Goal: Information Seeking & Learning: Find specific fact

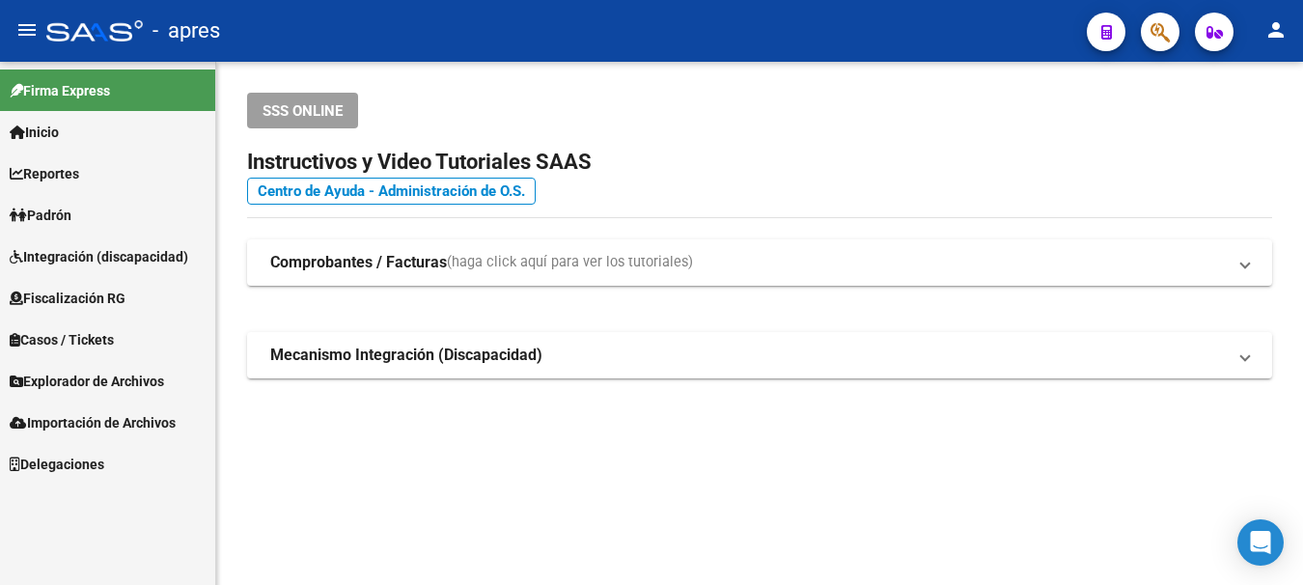
click at [1145, 14] on div at bounding box center [1152, 32] width 54 height 40
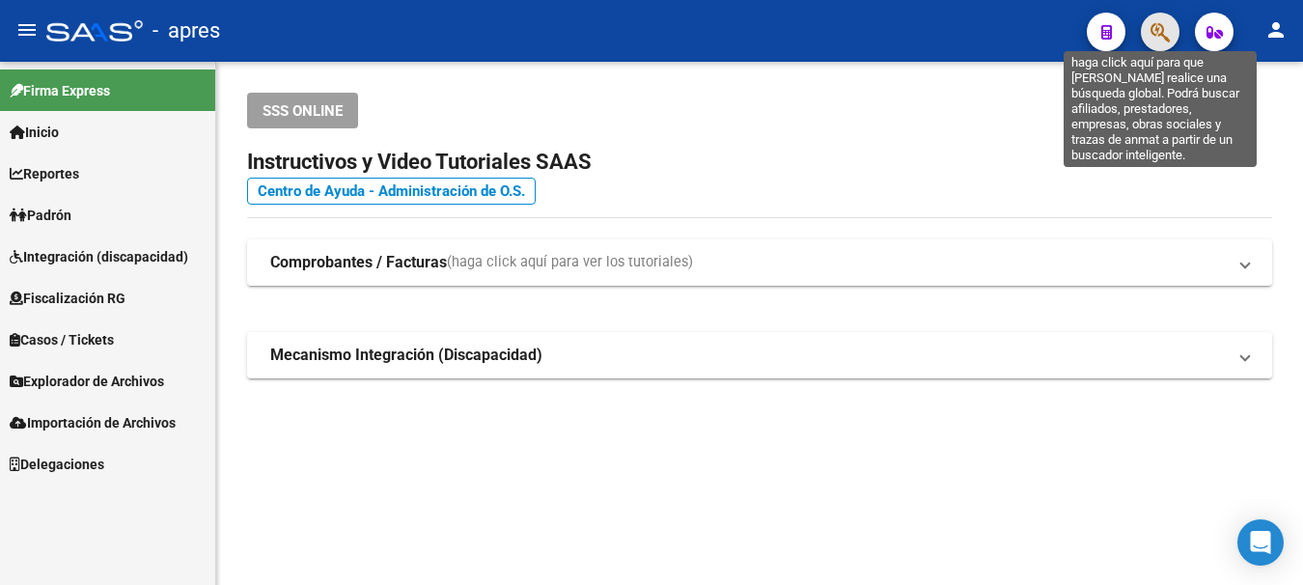
click at [1159, 23] on icon "button" at bounding box center [1159, 32] width 19 height 22
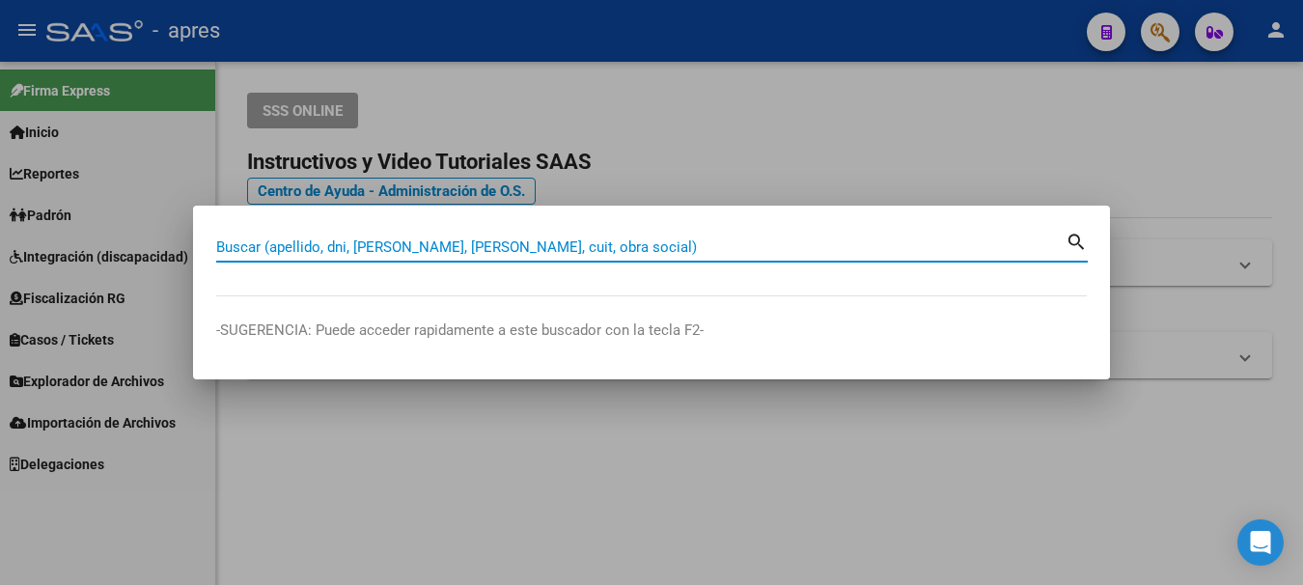
paste input "46343664"
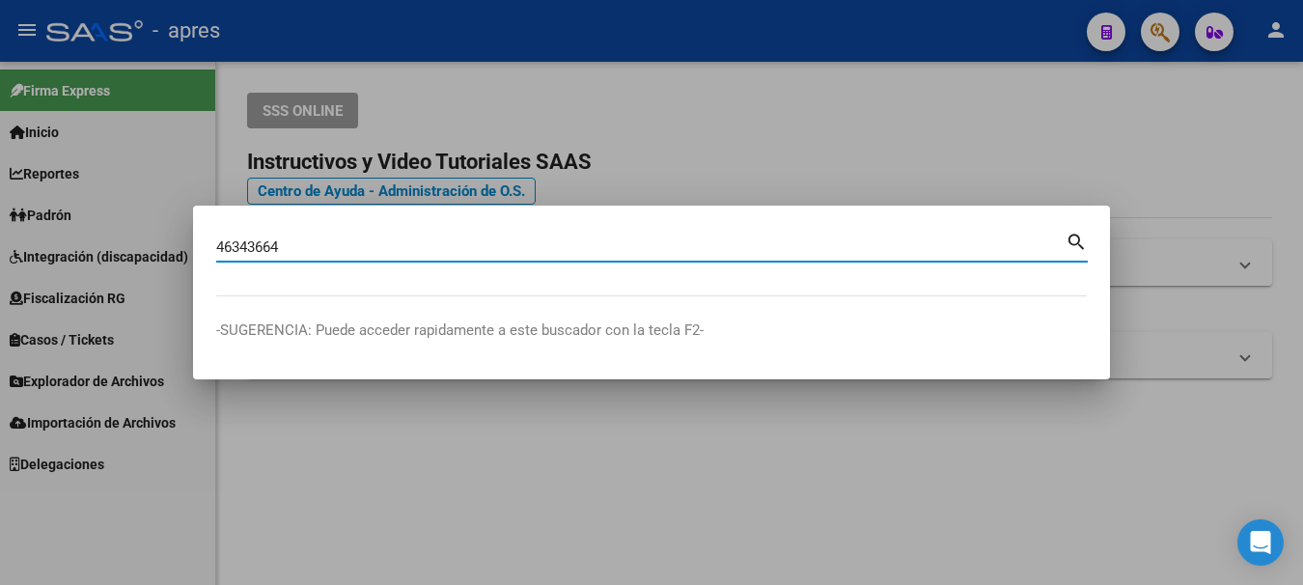
type input "46343664"
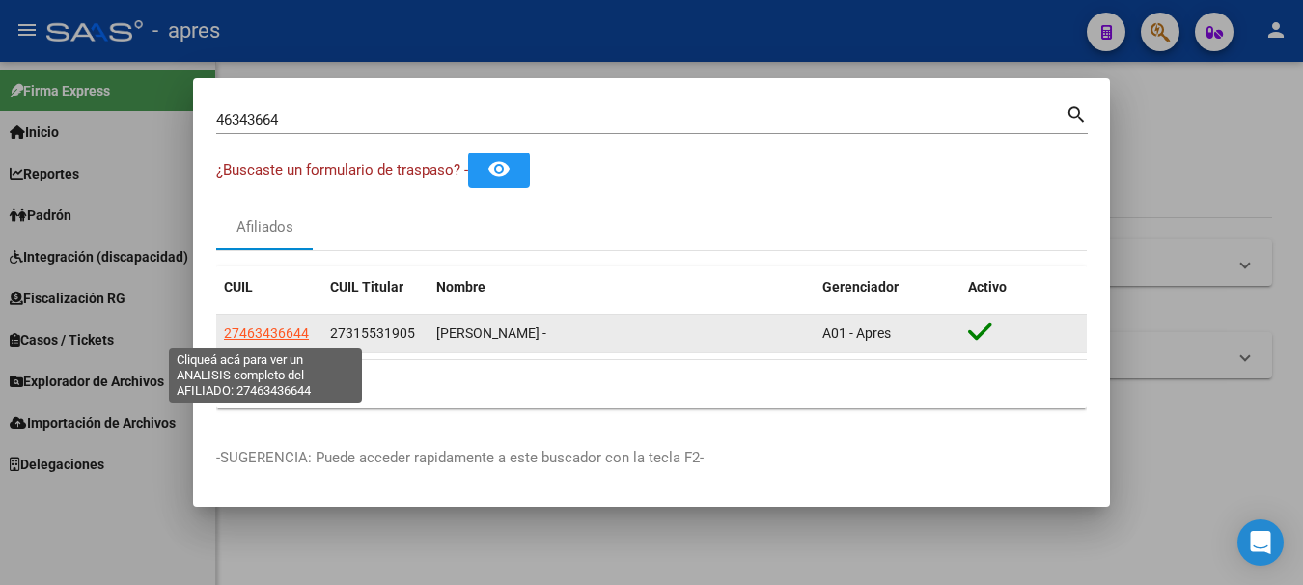
click at [269, 335] on span "27463436644" at bounding box center [266, 332] width 85 height 15
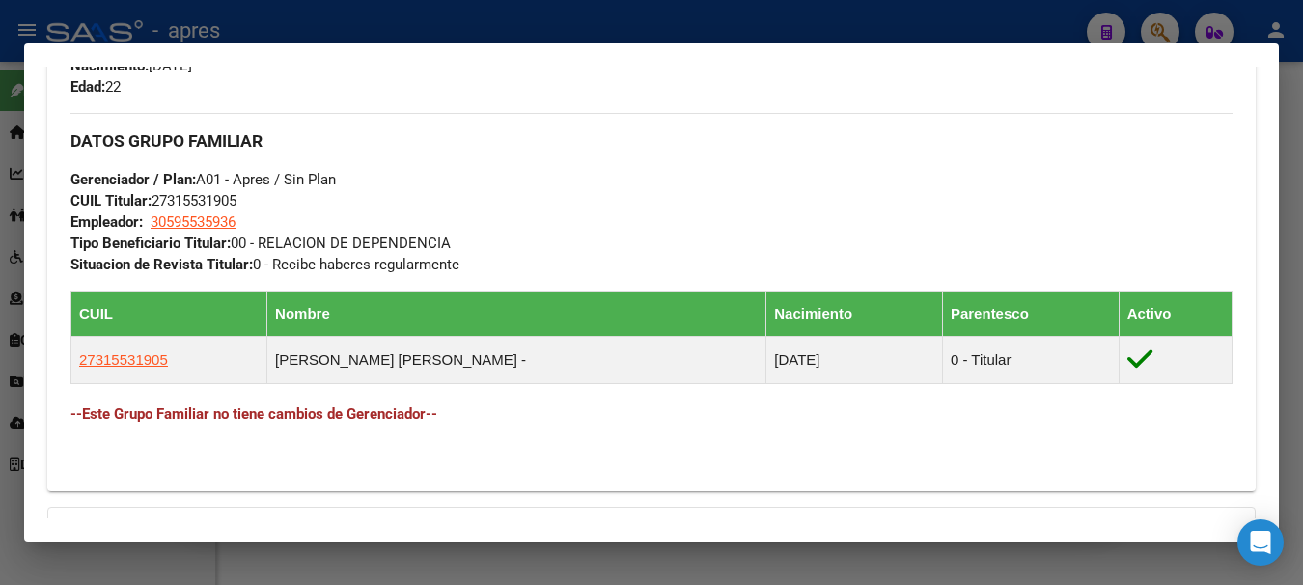
scroll to position [1062, 0]
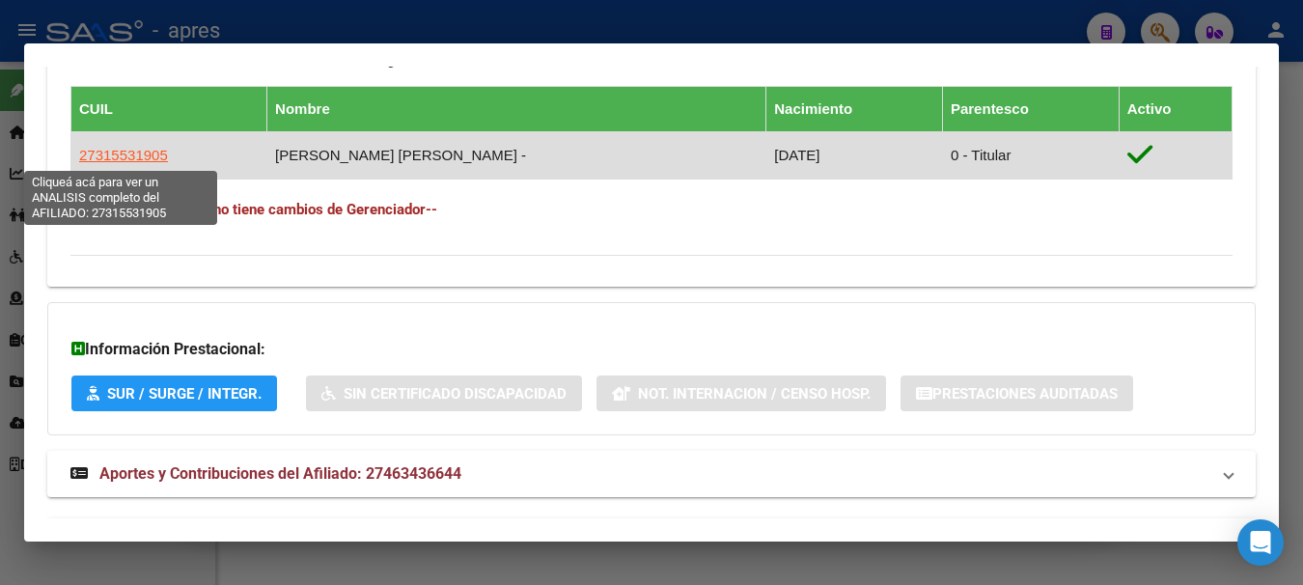
click at [138, 156] on span "27315531905" at bounding box center [123, 155] width 89 height 16
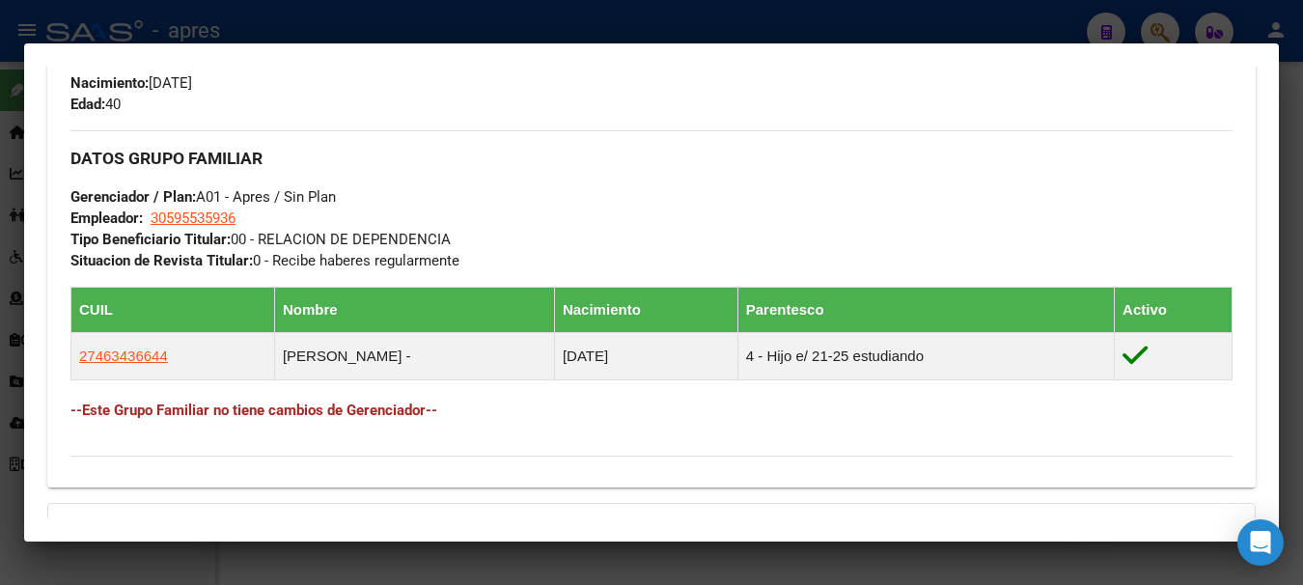
scroll to position [869, 0]
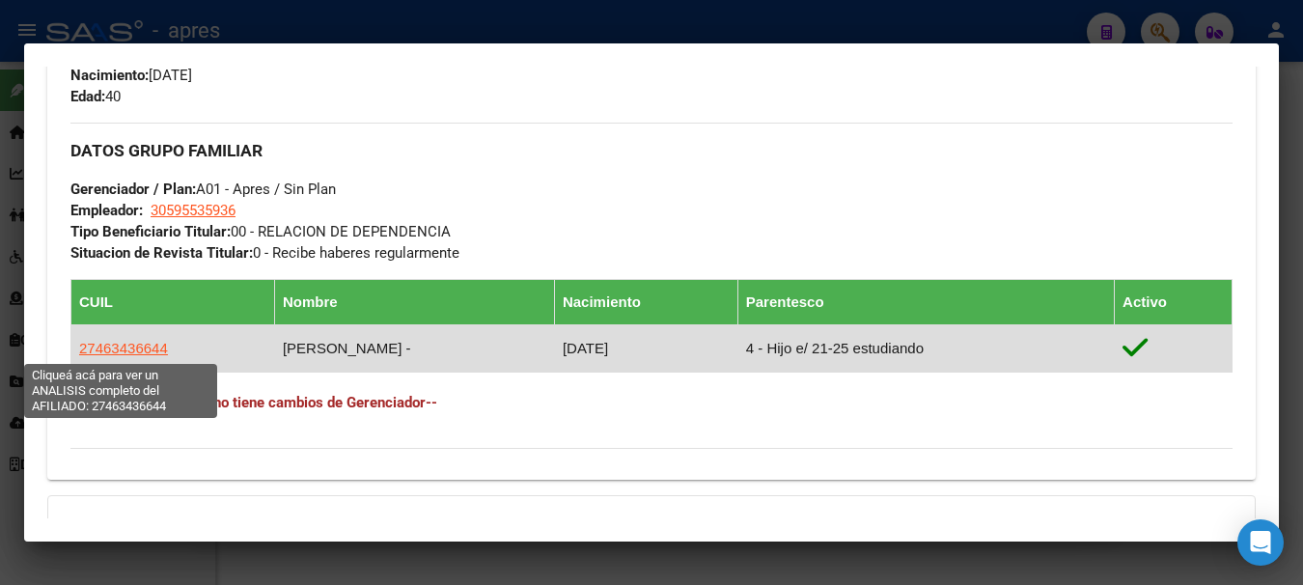
click at [120, 348] on span "27463436644" at bounding box center [123, 348] width 89 height 16
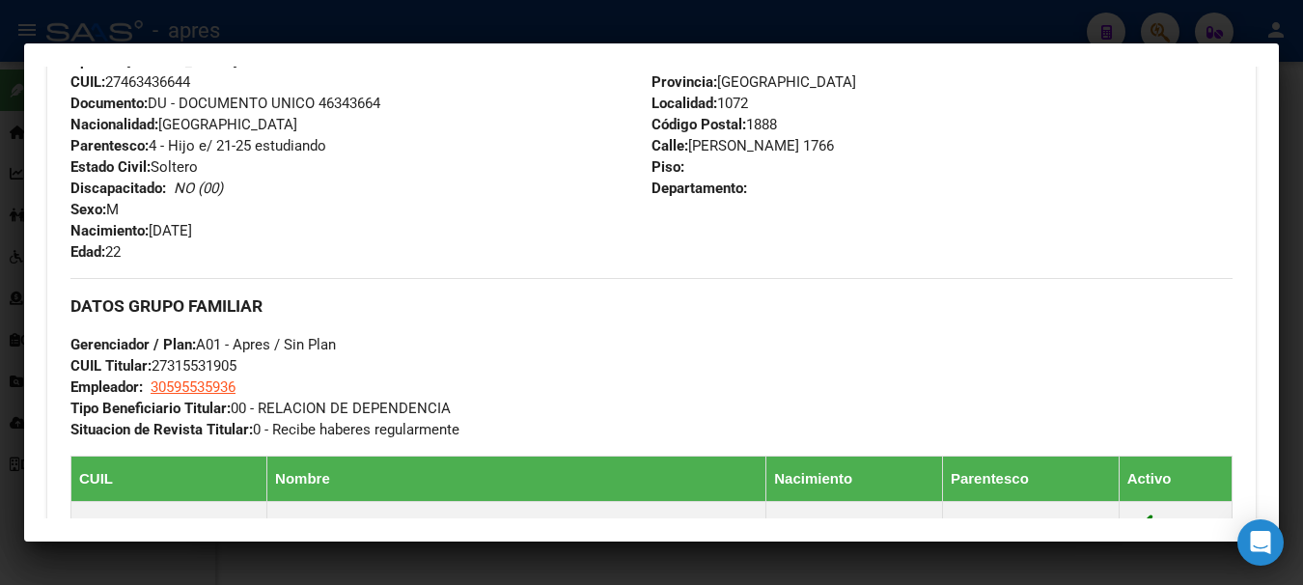
scroll to position [965, 0]
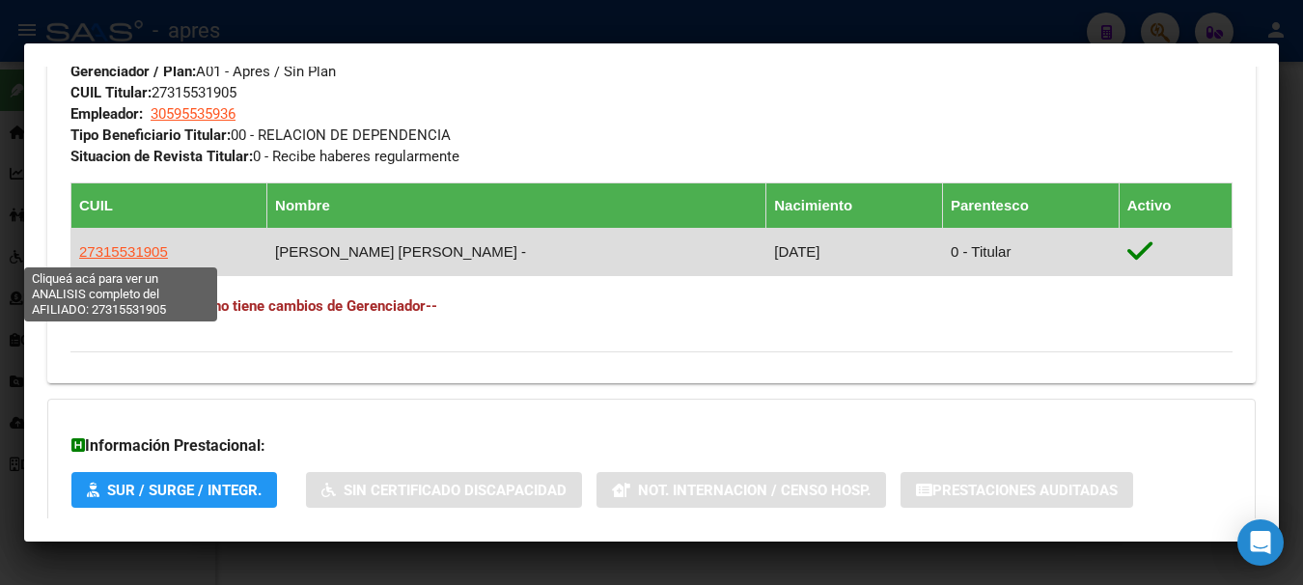
click at [111, 250] on span "27315531905" at bounding box center [123, 251] width 89 height 16
type textarea "27315531905"
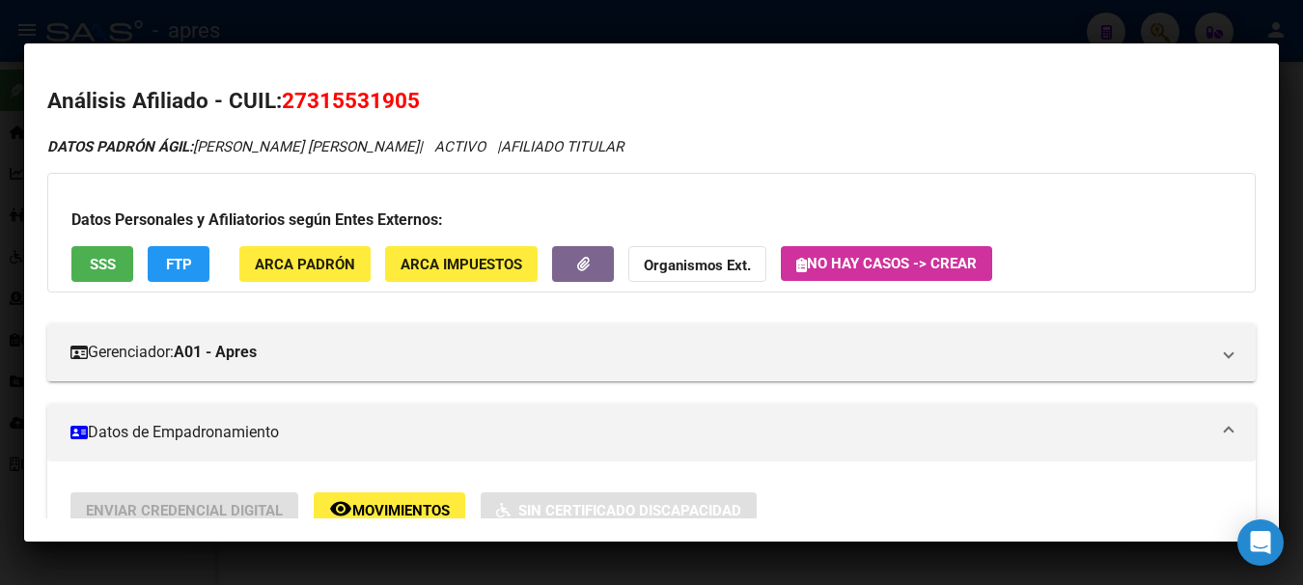
click at [102, 269] on span "SSS" at bounding box center [103, 264] width 26 height 17
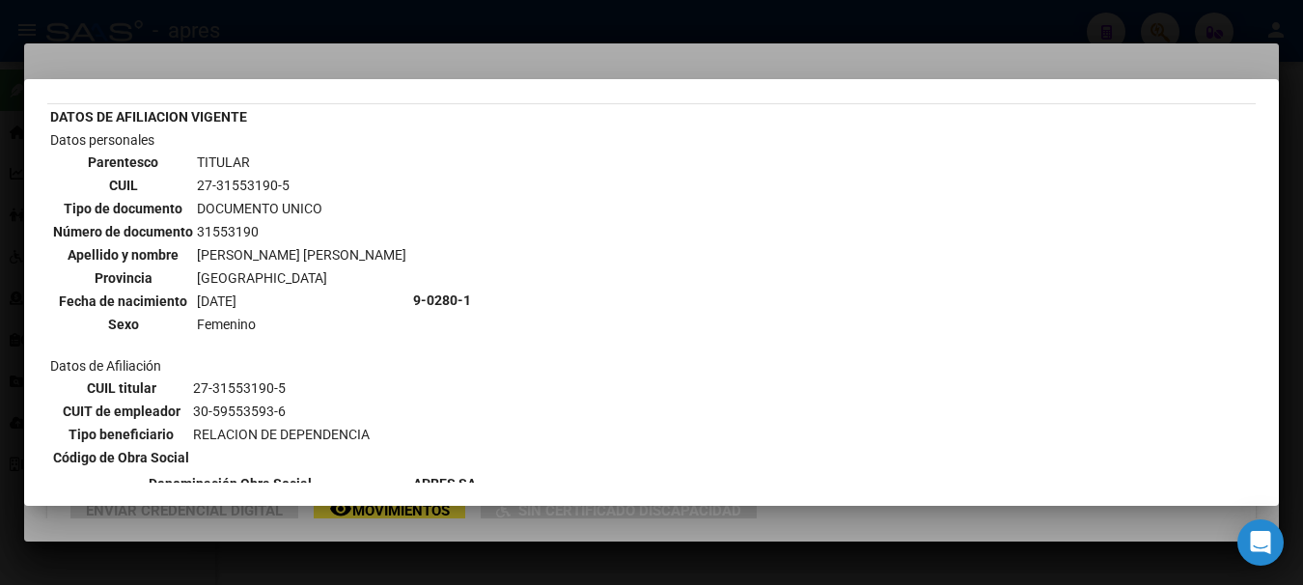
scroll to position [25, 0]
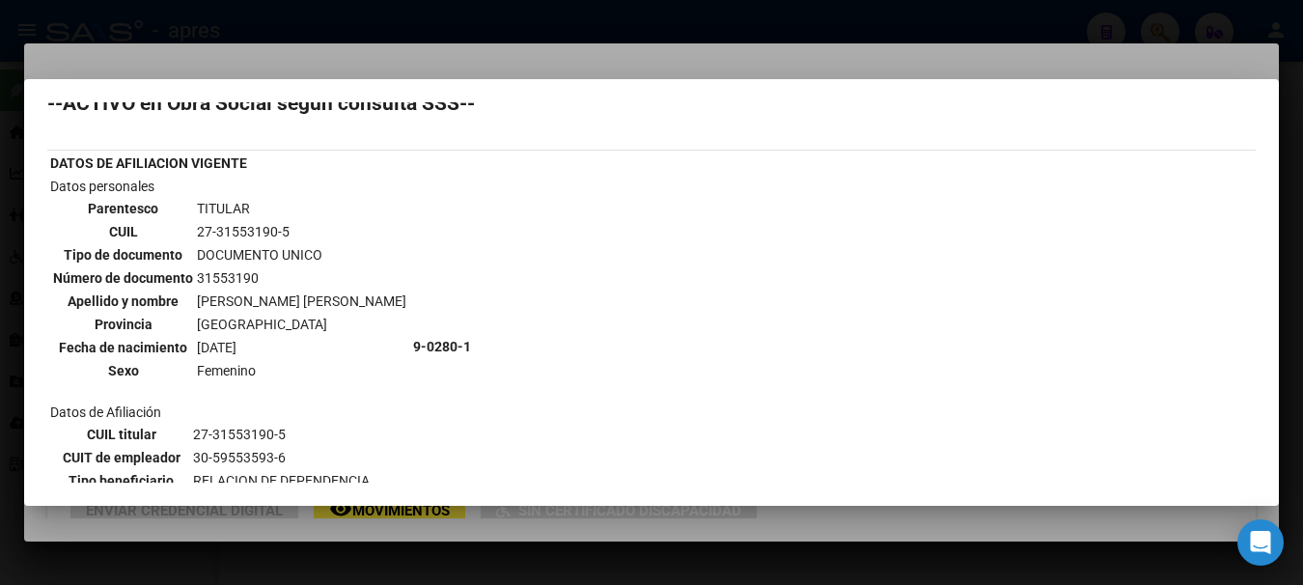
drag, startPoint x: 197, startPoint y: 297, endPoint x: 354, endPoint y: 298, distance: 157.3
click at [354, 298] on td "Datos personales Parentesco TITULAR CUIL 27-31553190-5 Tipo de documento DOCUME…" at bounding box center [229, 347] width 361 height 342
drag, startPoint x: 197, startPoint y: 296, endPoint x: 348, endPoint y: 295, distance: 151.5
click at [348, 295] on td "[PERSON_NAME] [PERSON_NAME]" at bounding box center [301, 300] width 211 height 21
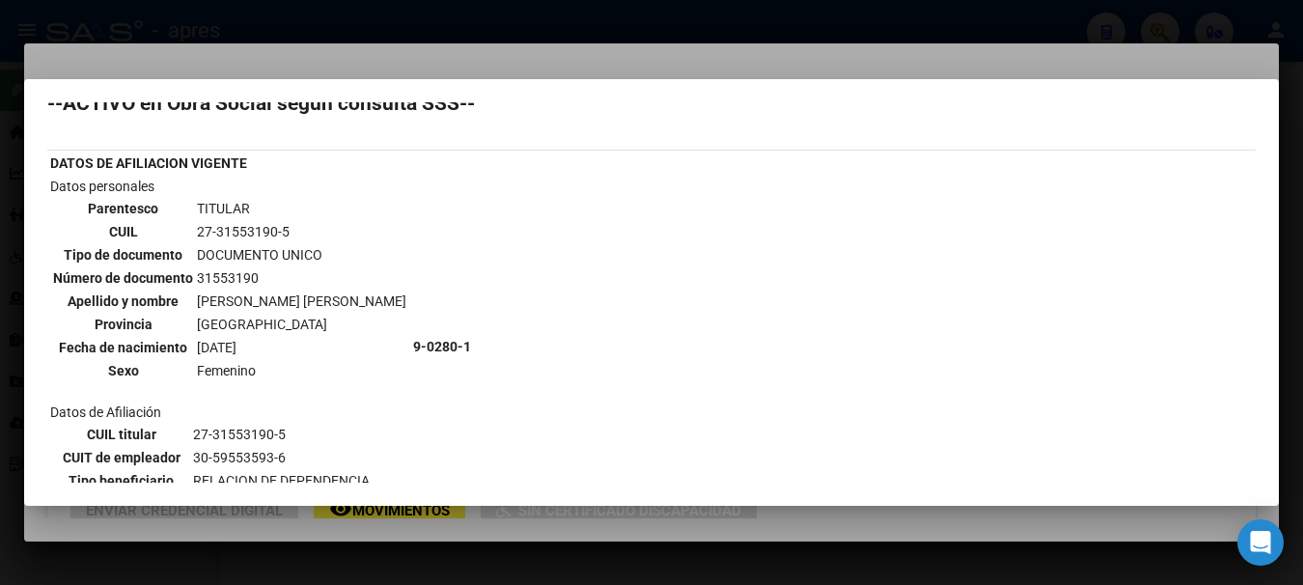
copy td "[PERSON_NAME] [PERSON_NAME]"
click at [664, 26] on div at bounding box center [651, 292] width 1303 height 585
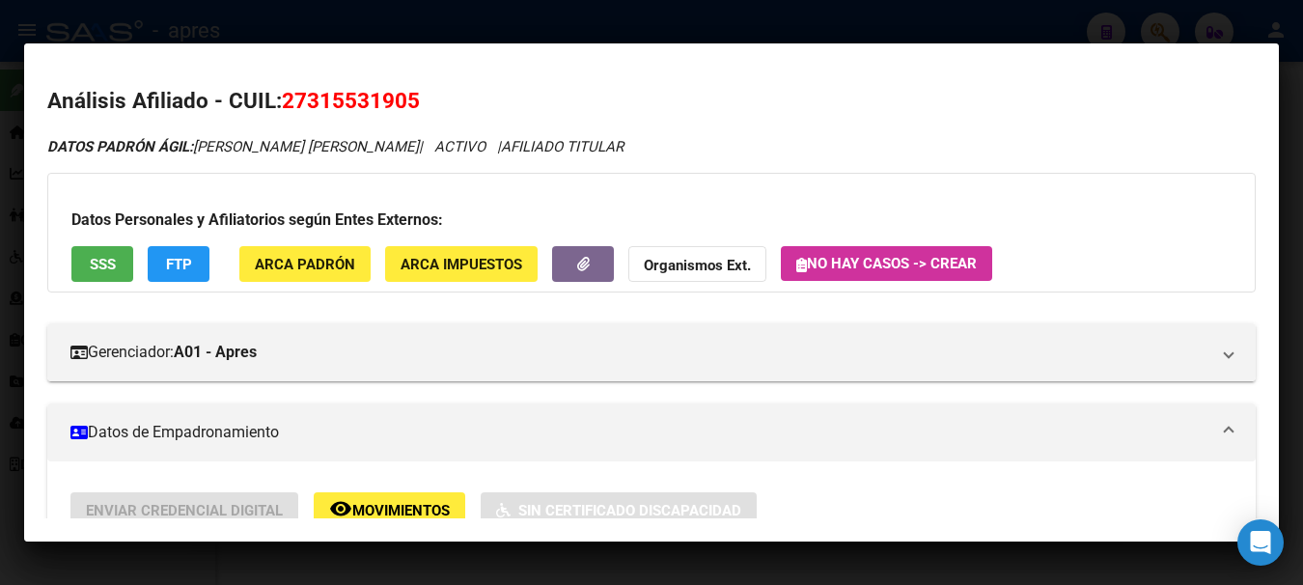
click at [664, 45] on mat-dialog-container "Análisis Afiliado - CUIL: 27315531905 DATOS PADRÓN ÁGIL: [PERSON_NAME] [PERSON_…" at bounding box center [651, 291] width 1255 height 497
click at [720, 46] on mat-dialog-container "Análisis Afiliado - CUIL: 27315531905 DATOS PADRÓN ÁGIL: [PERSON_NAME] [PERSON_…" at bounding box center [651, 291] width 1255 height 497
click at [411, 454] on mat-expansion-panel-header "Datos de Empadronamiento" at bounding box center [651, 432] width 1208 height 58
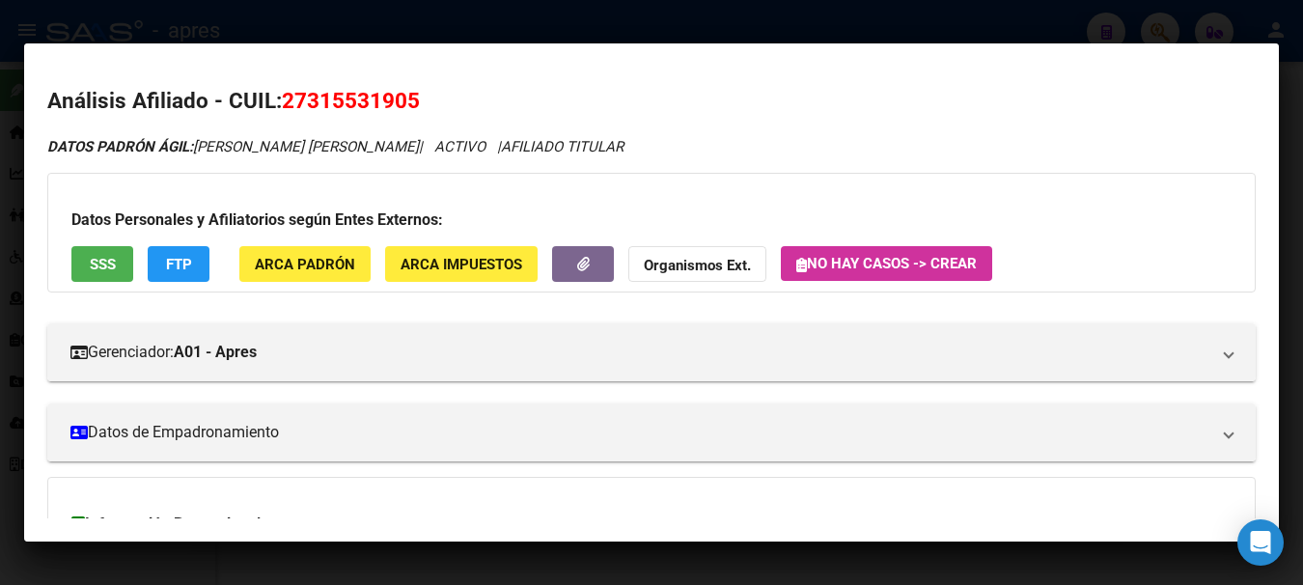
click at [345, 16] on div at bounding box center [651, 292] width 1303 height 585
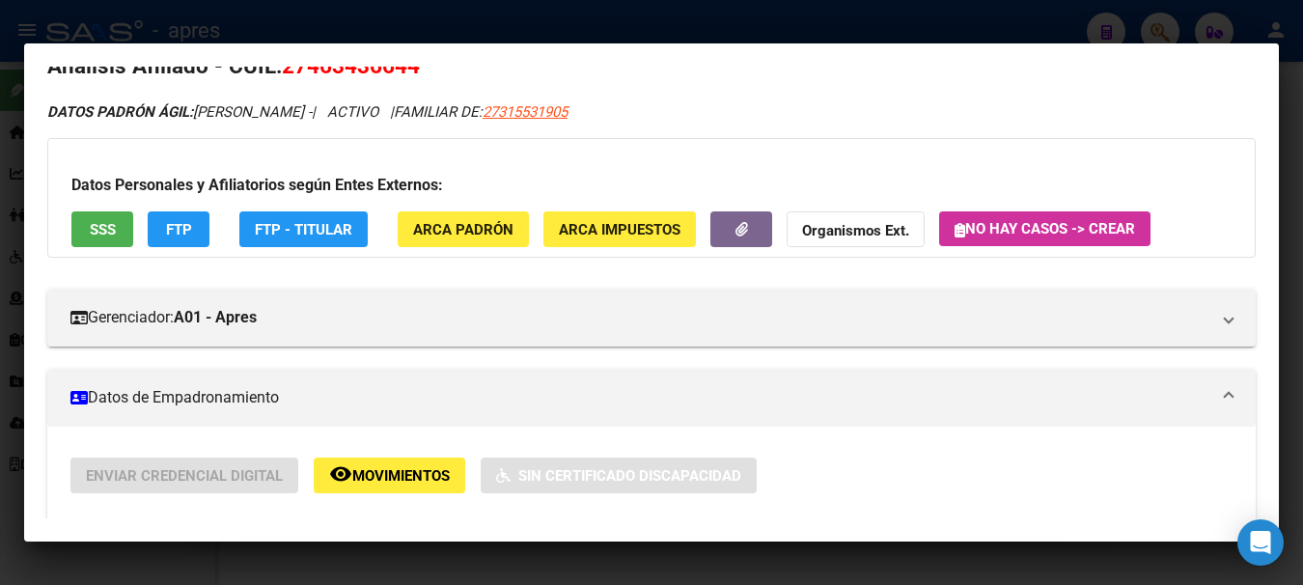
scroll to position [0, 0]
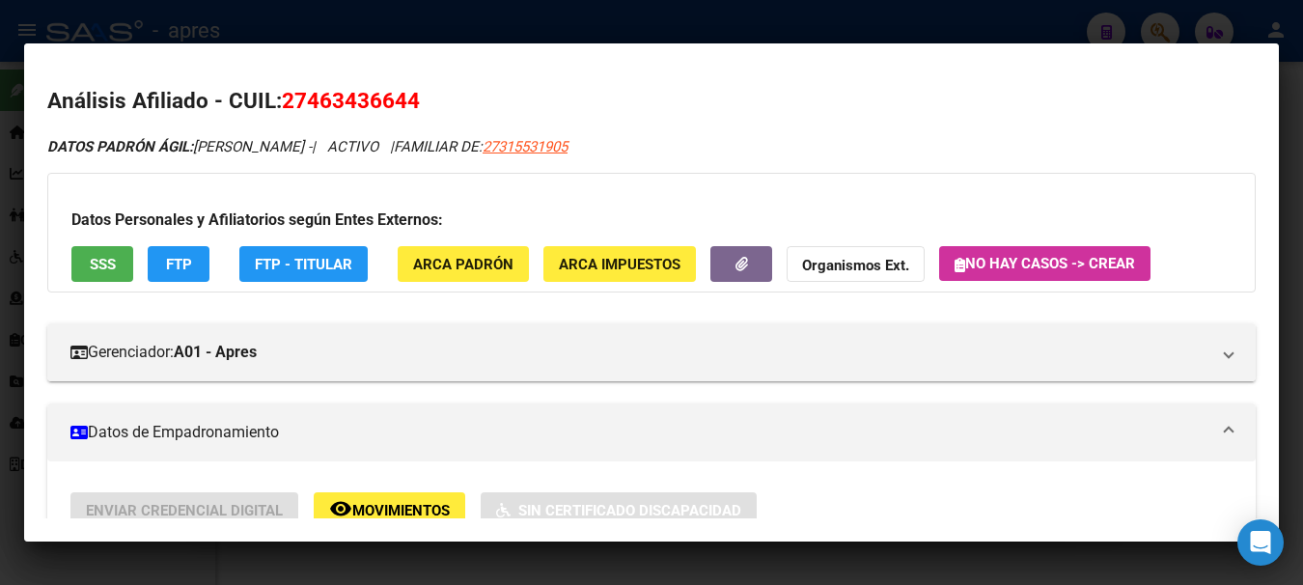
click at [1041, 14] on div at bounding box center [651, 292] width 1303 height 585
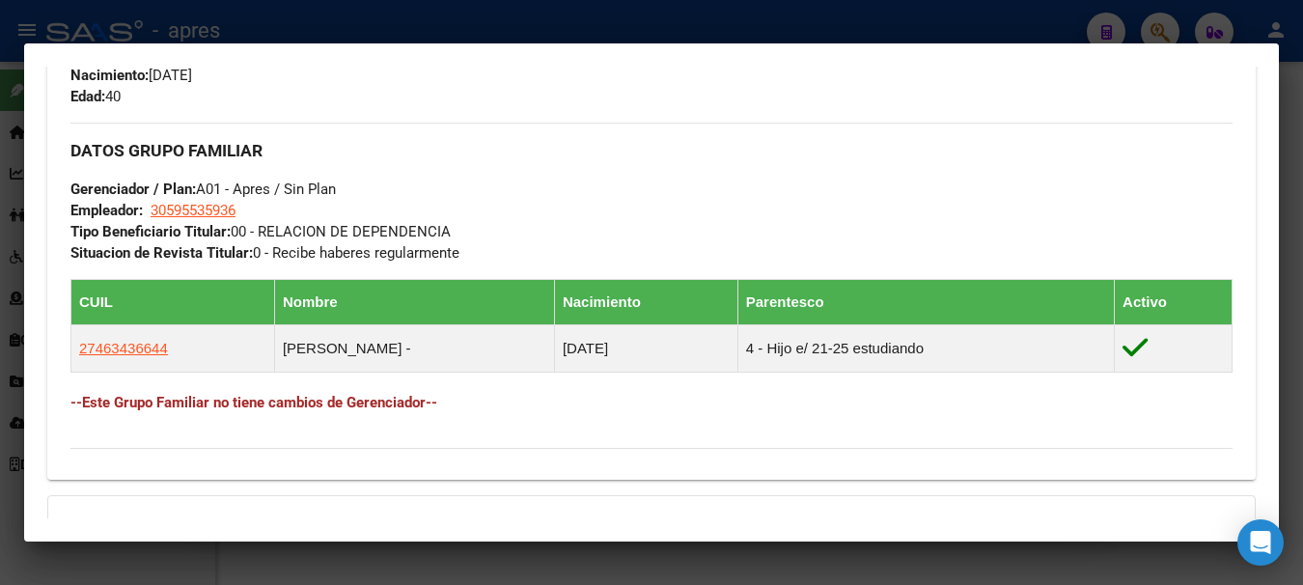
click at [444, 11] on div at bounding box center [651, 292] width 1303 height 585
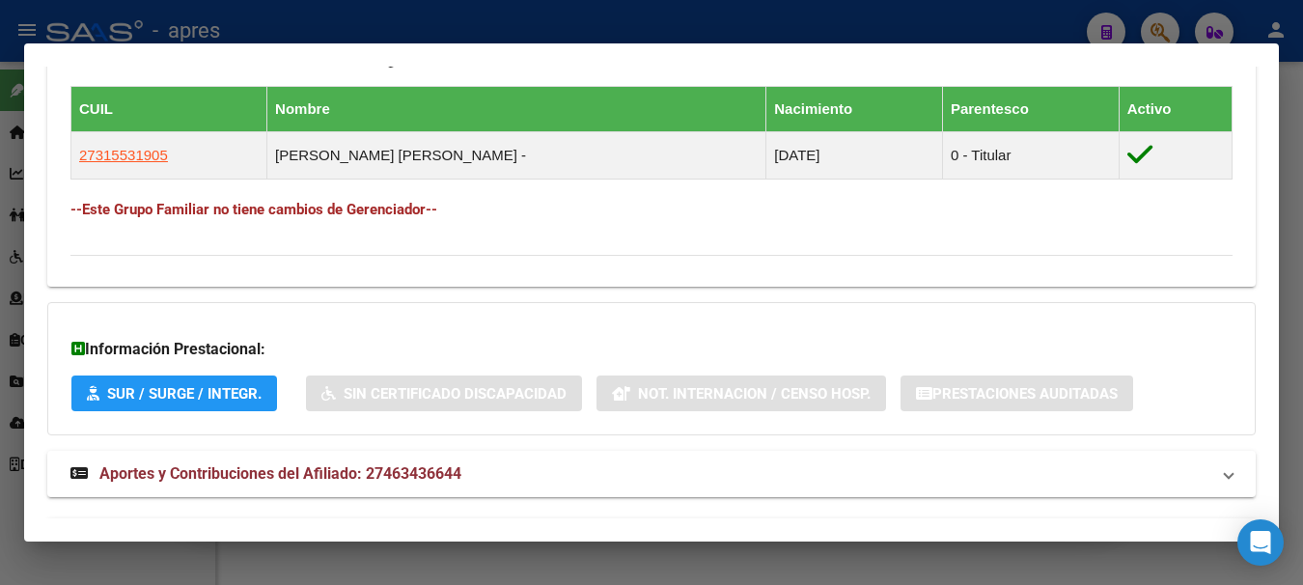
click at [444, 11] on div at bounding box center [651, 292] width 1303 height 585
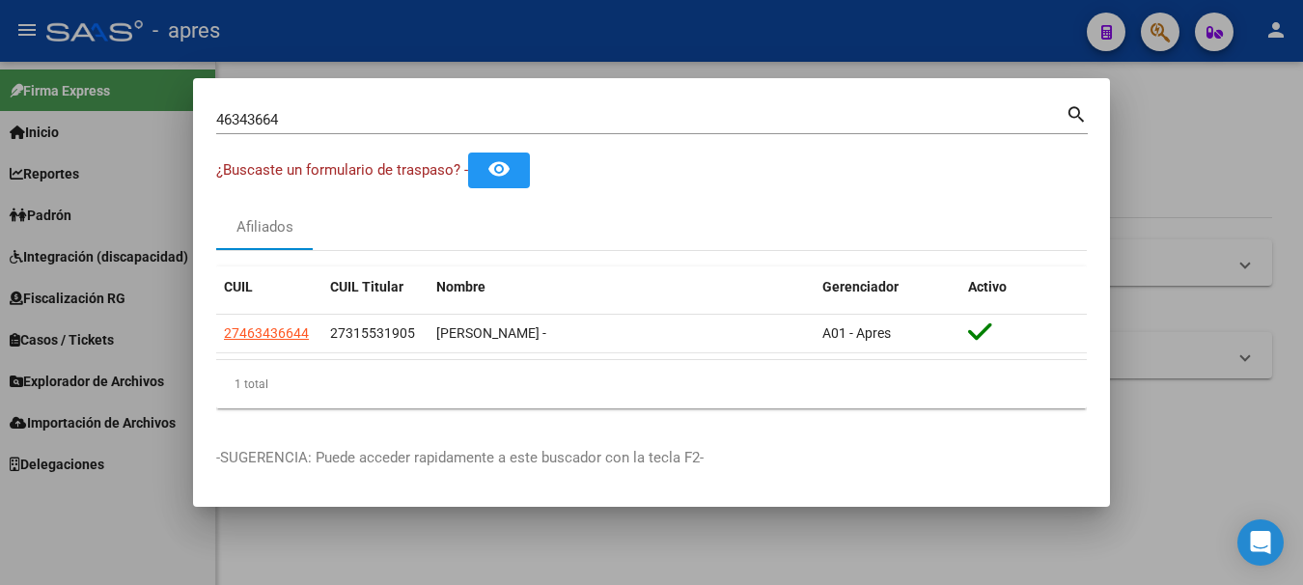
click at [444, 11] on div at bounding box center [651, 292] width 1303 height 585
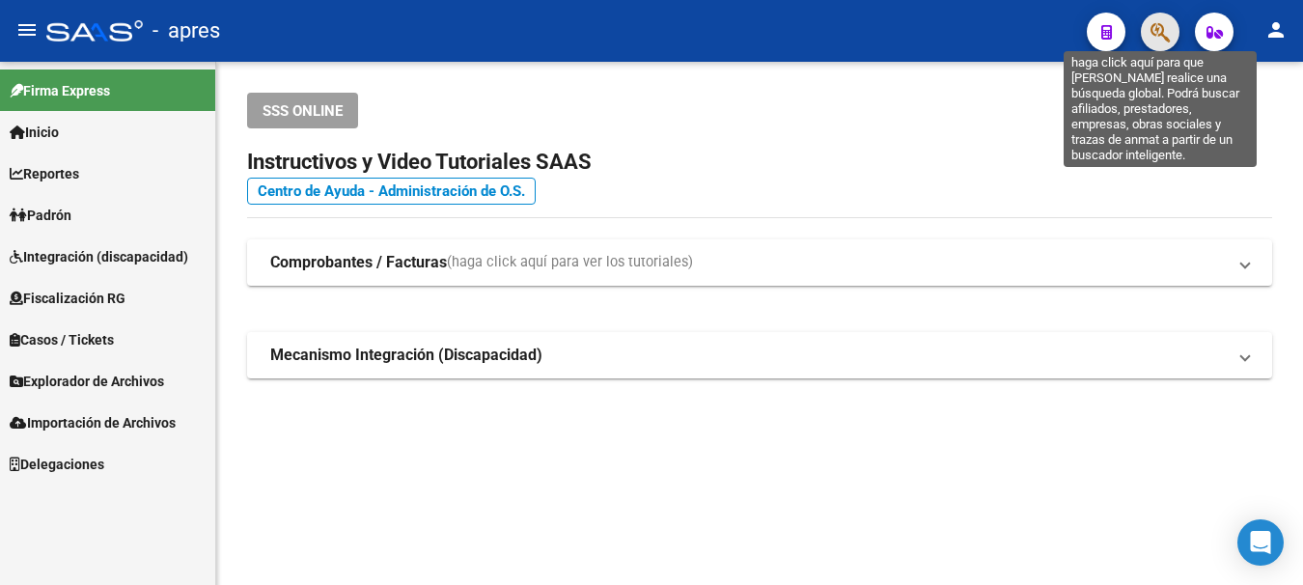
click at [1157, 27] on icon "button" at bounding box center [1159, 32] width 19 height 22
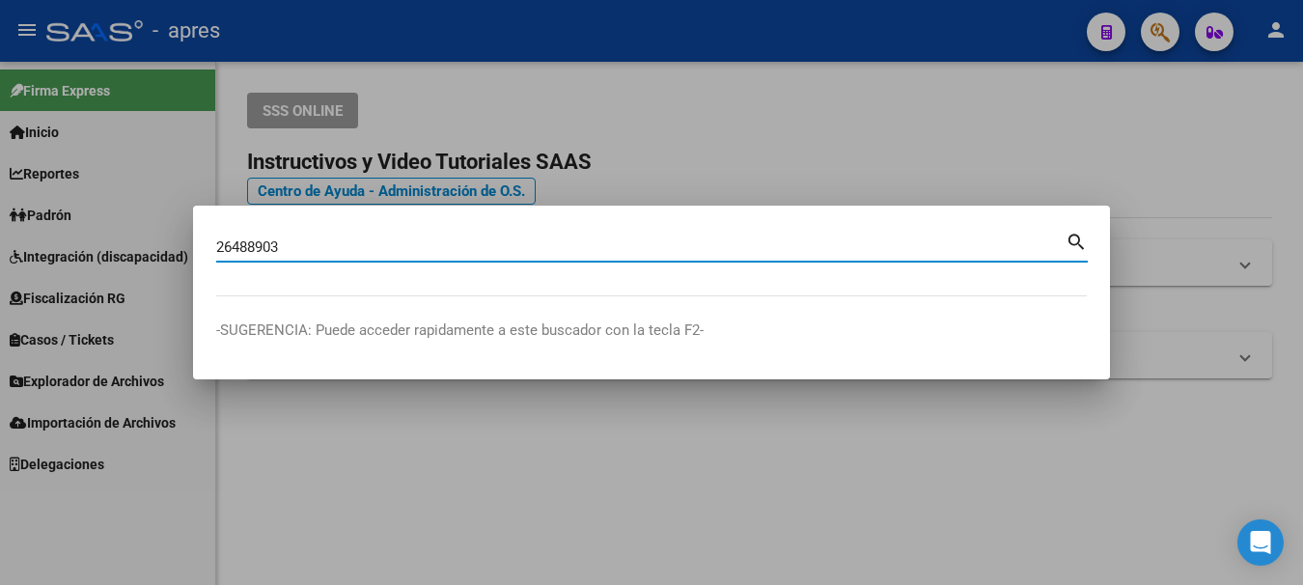
type input "26488903"
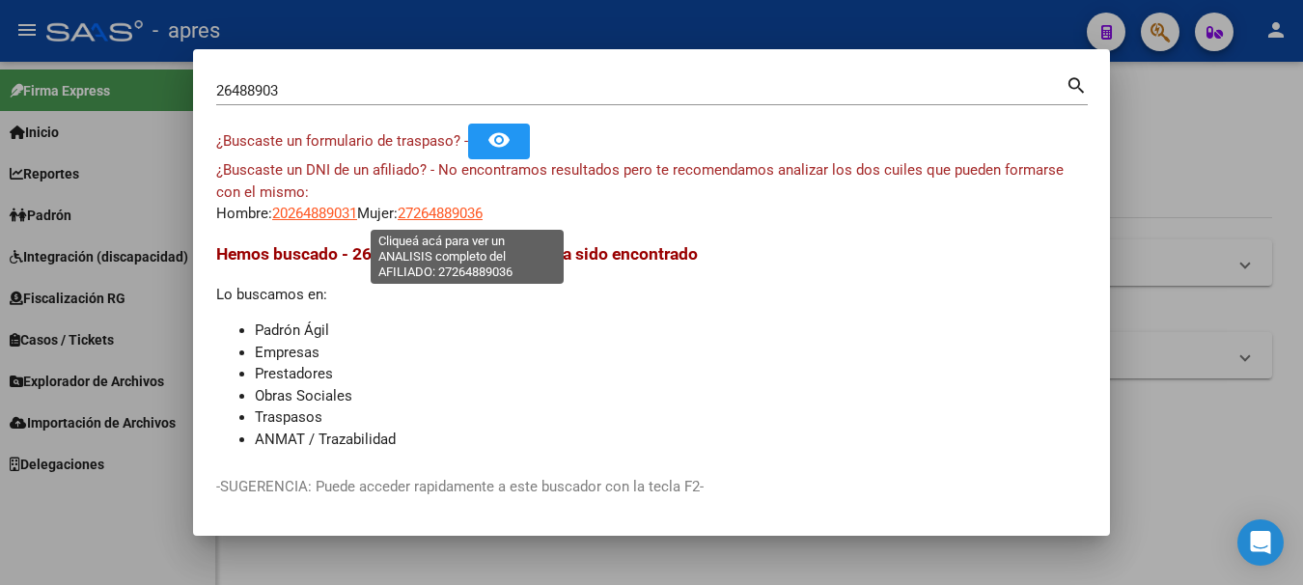
click at [455, 211] on span "27264889036" at bounding box center [440, 213] width 85 height 17
type textarea "27264889036"
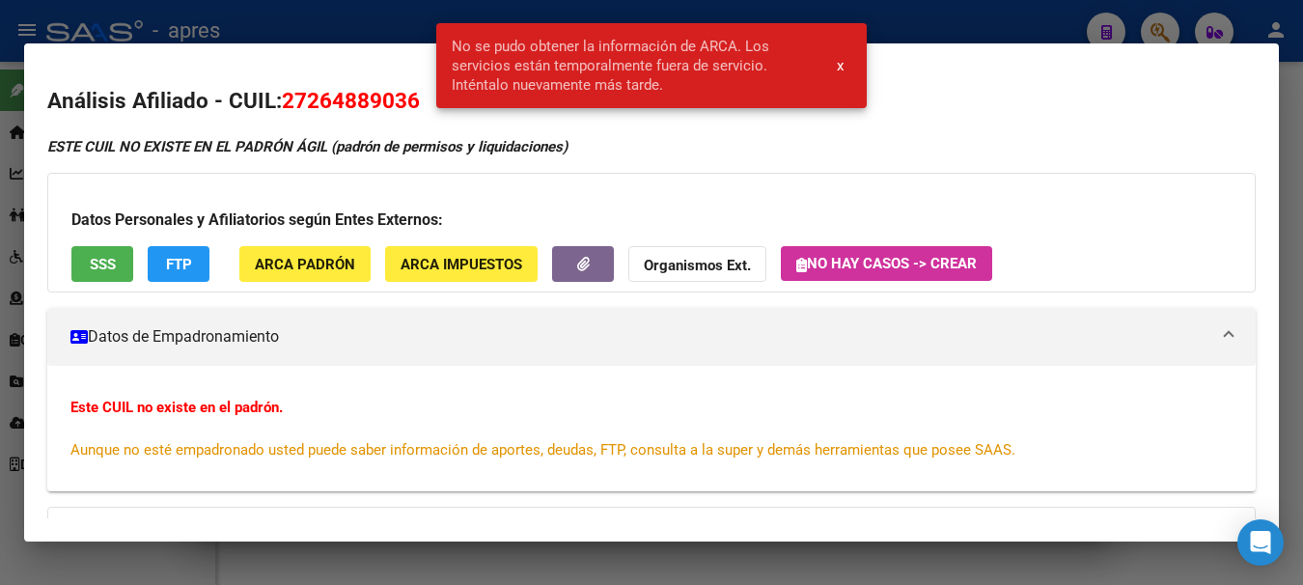
click at [113, 260] on span "SSS" at bounding box center [103, 264] width 26 height 17
